Goal: Information Seeking & Learning: Learn about a topic

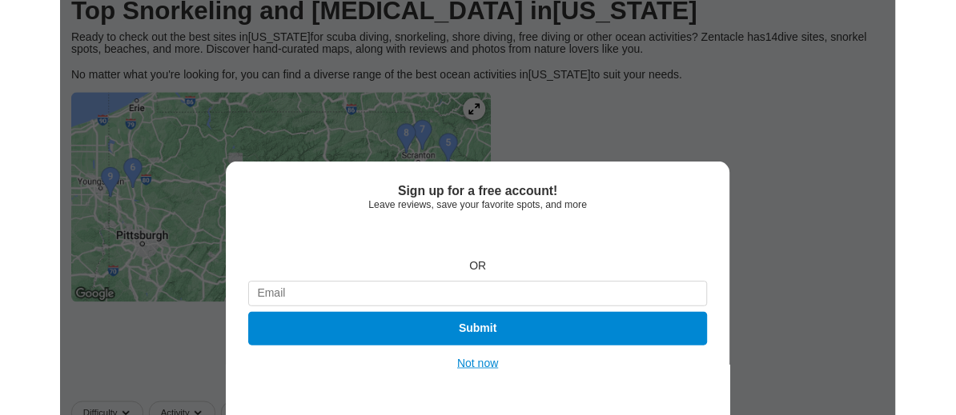
scroll to position [238, 0]
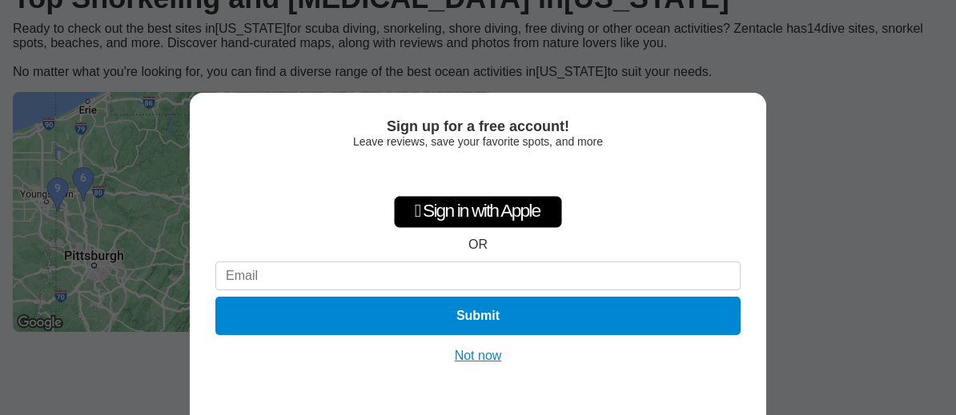
click at [487, 364] on button "Not now" at bounding box center [478, 356] width 57 height 16
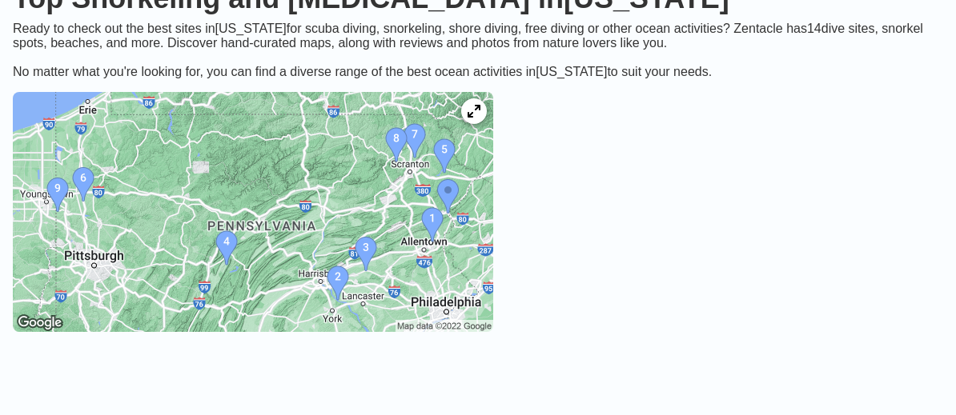
click at [57, 227] on img at bounding box center [253, 212] width 480 height 240
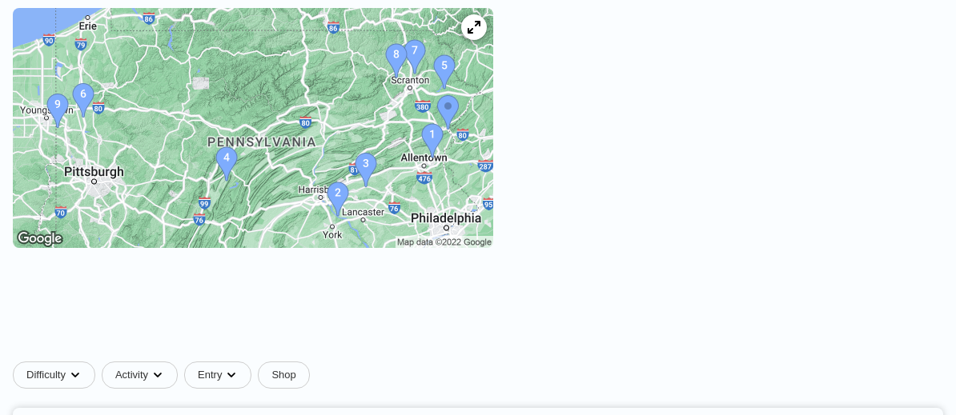
scroll to position [323, 0]
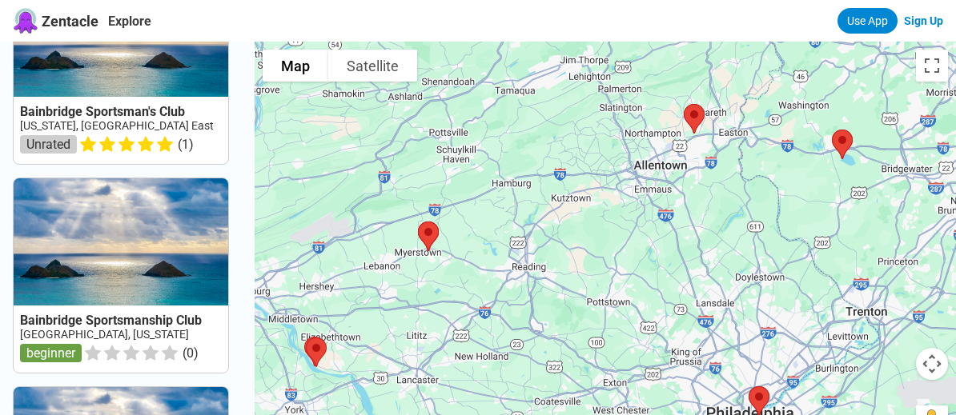
scroll to position [1340, 0]
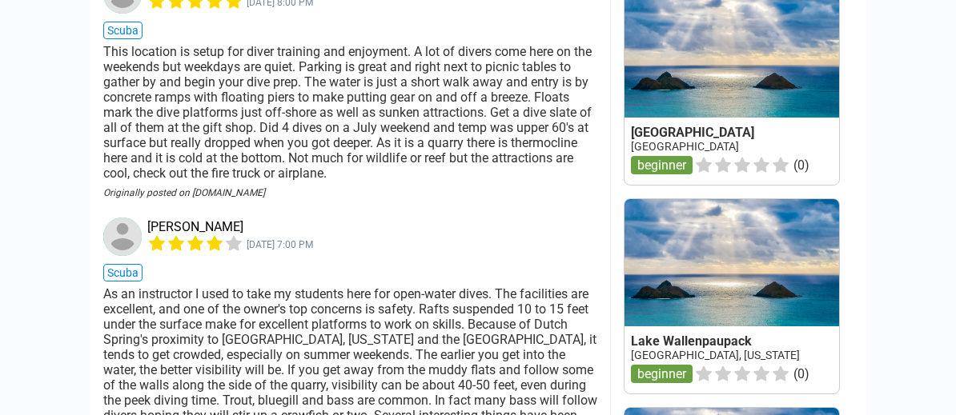
scroll to position [1174, 0]
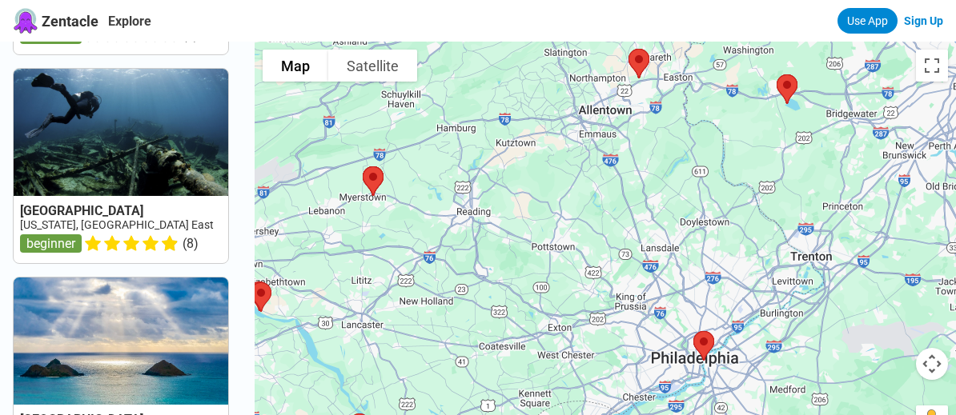
scroll to position [237, 0]
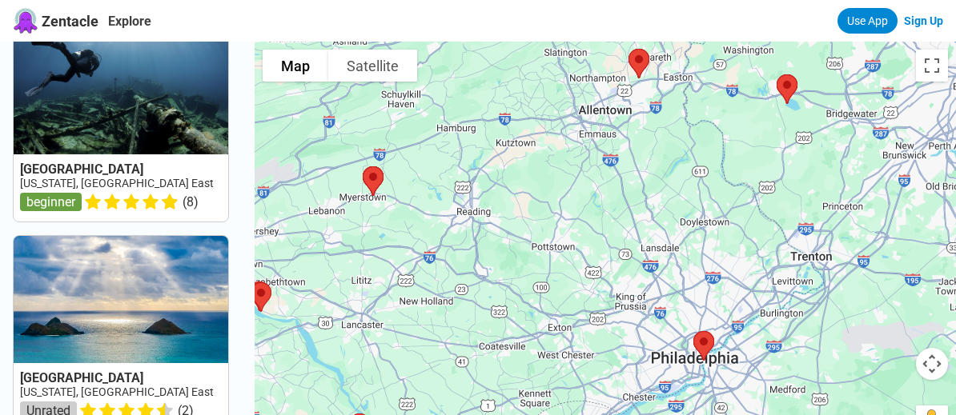
click at [86, 102] on link at bounding box center [121, 124] width 215 height 195
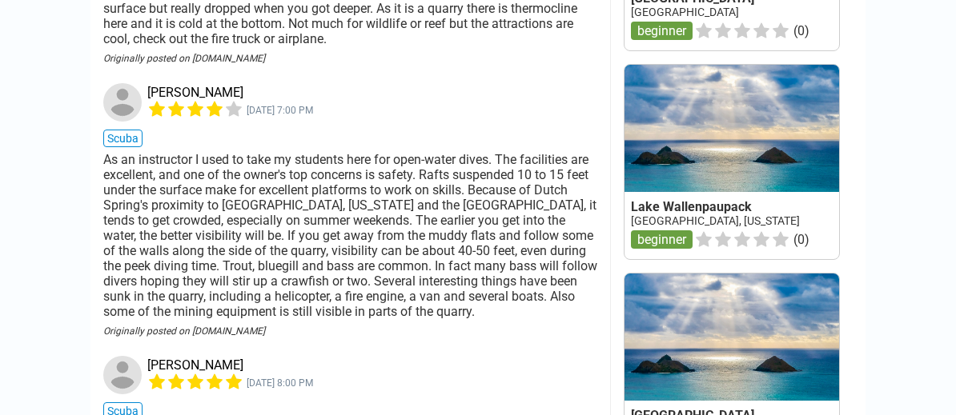
scroll to position [1384, 0]
